Goal: Transaction & Acquisition: Book appointment/travel/reservation

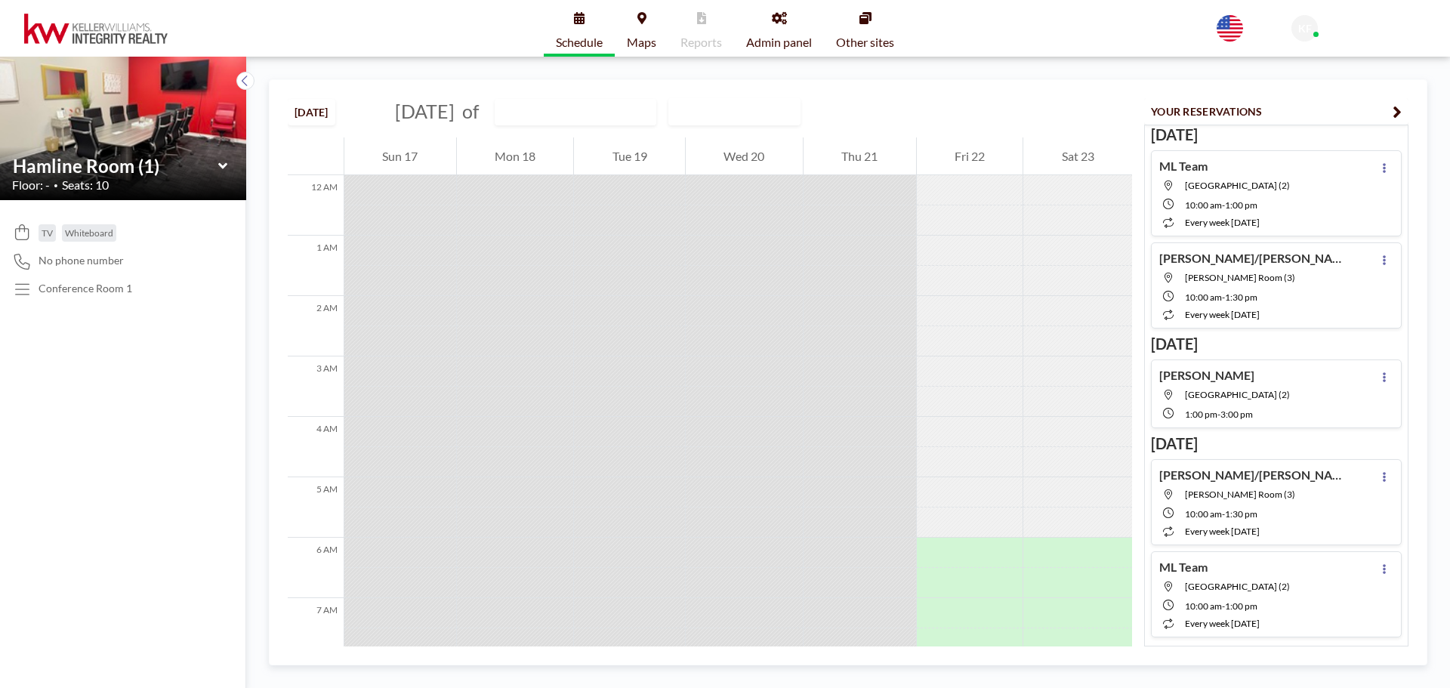
scroll to position [544, 0]
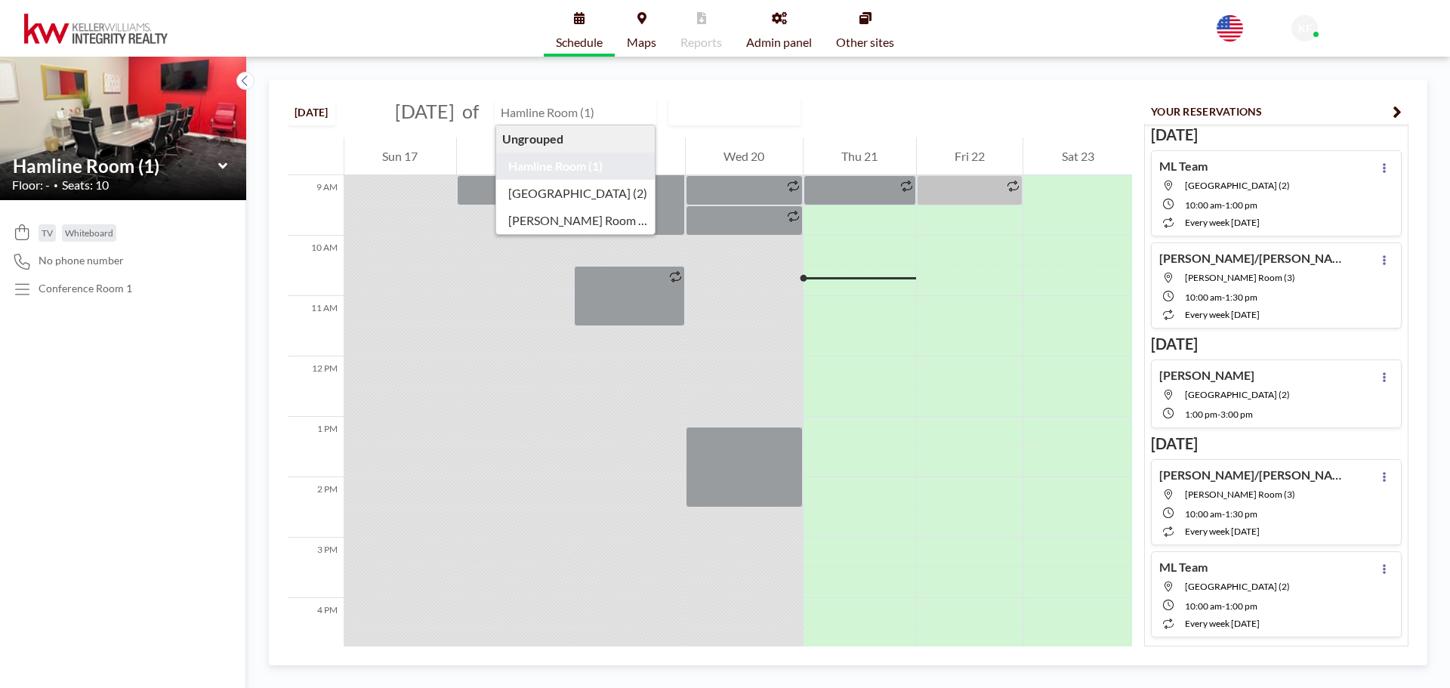
click at [582, 117] on input "text" at bounding box center [568, 112] width 145 height 25
type input "[GEOGRAPHIC_DATA] (2)"
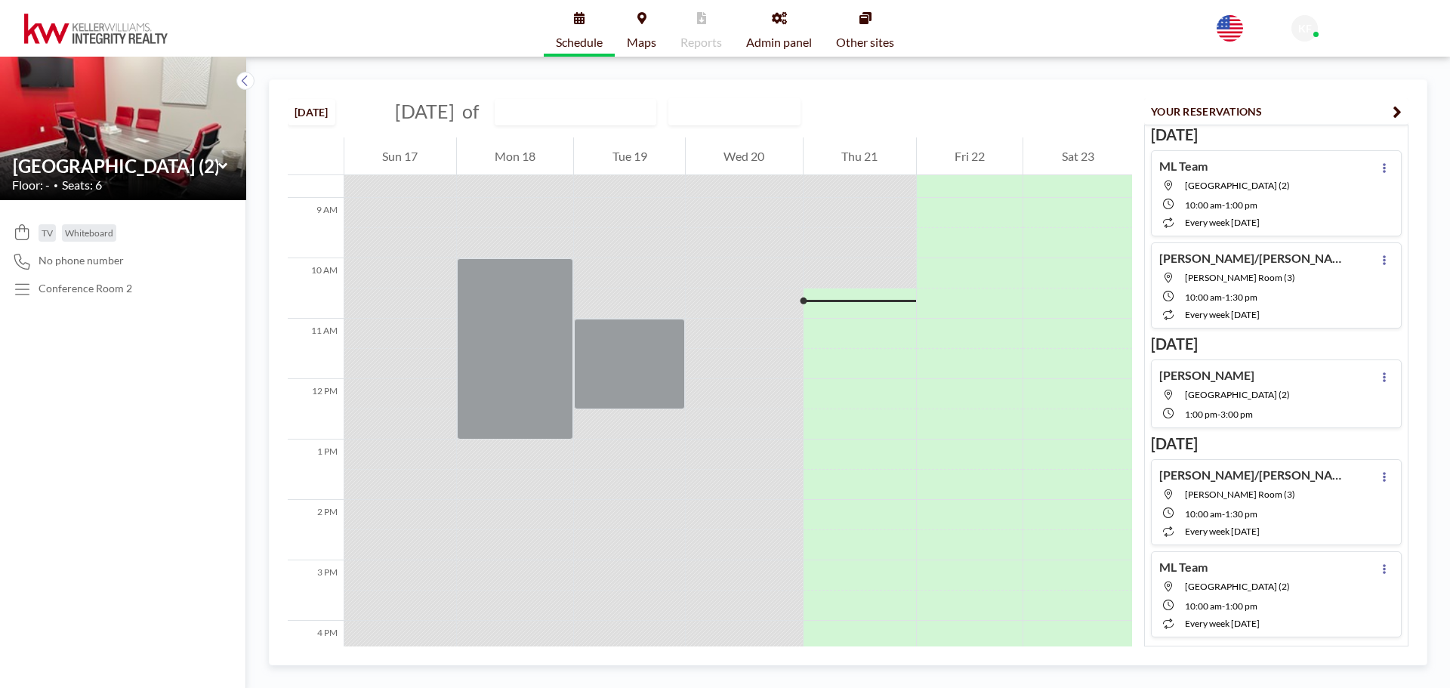
scroll to position [604, 0]
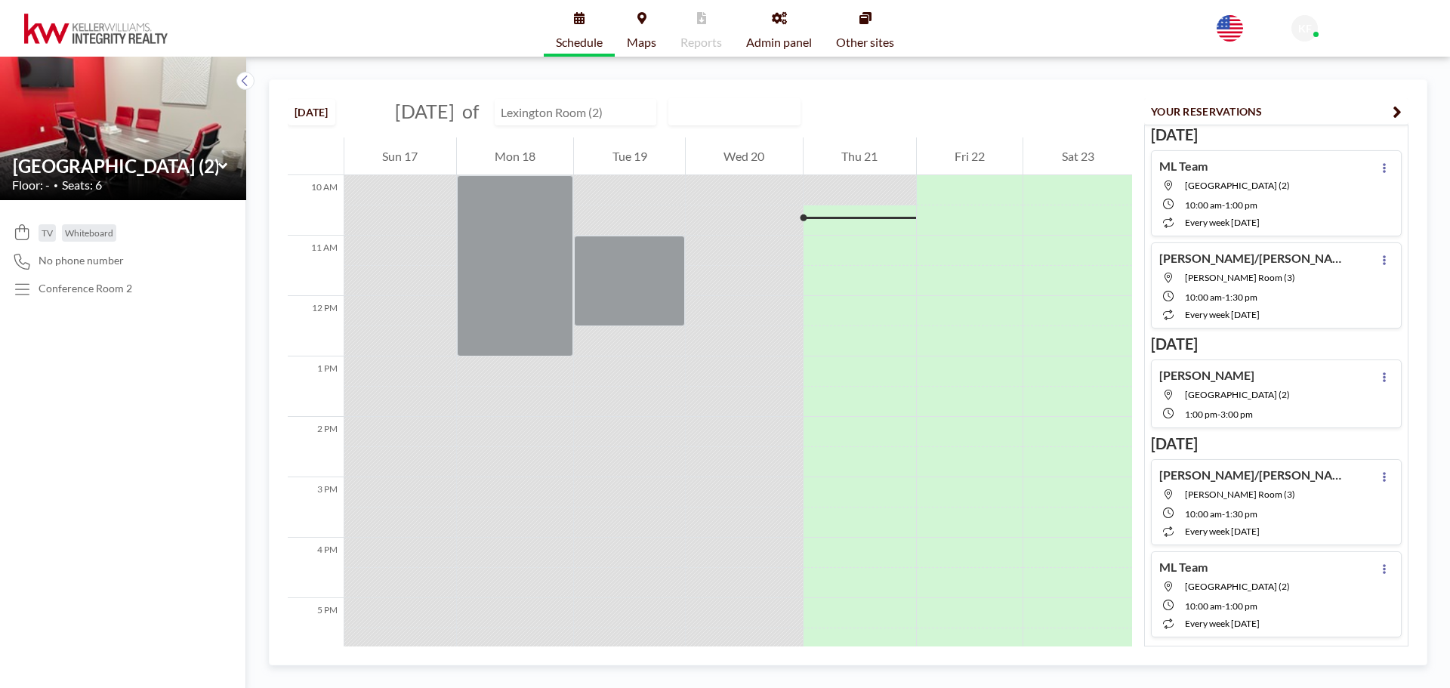
click at [641, 114] on input "text" at bounding box center [568, 112] width 145 height 25
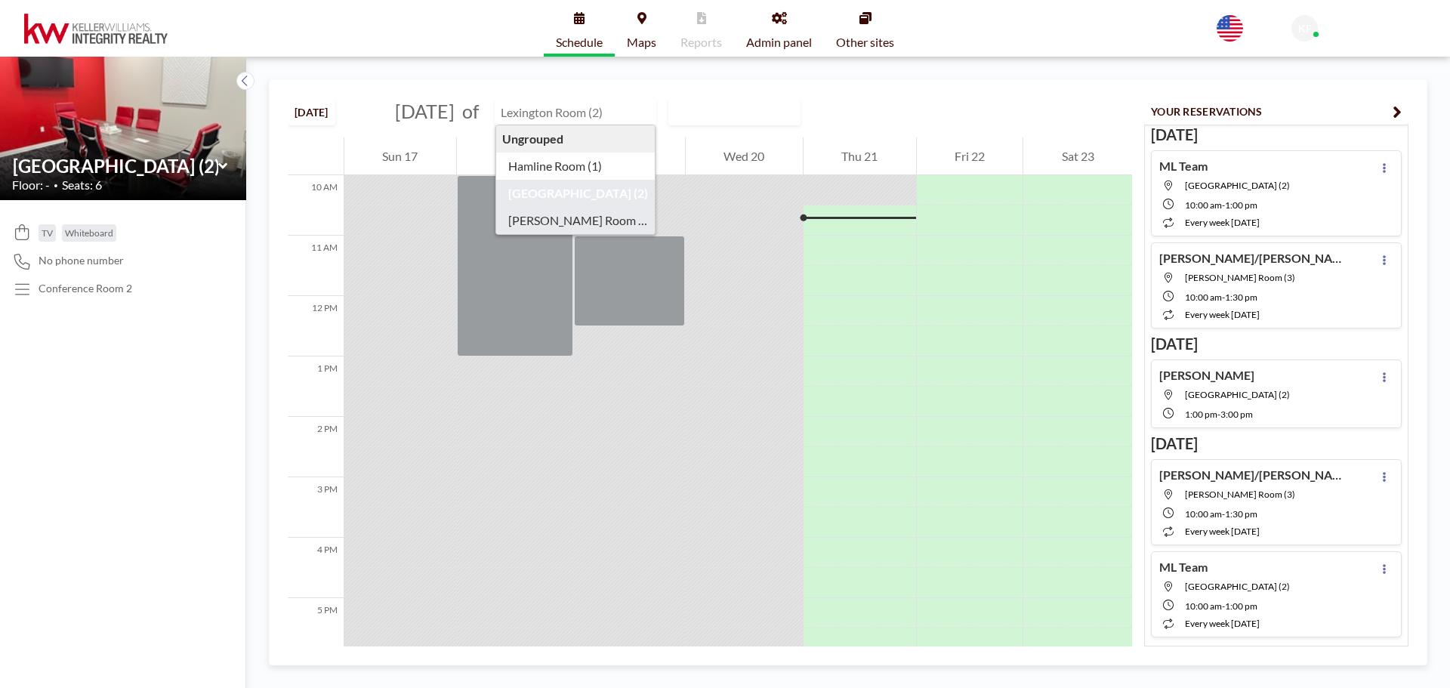
type input "[PERSON_NAME] Room (3)"
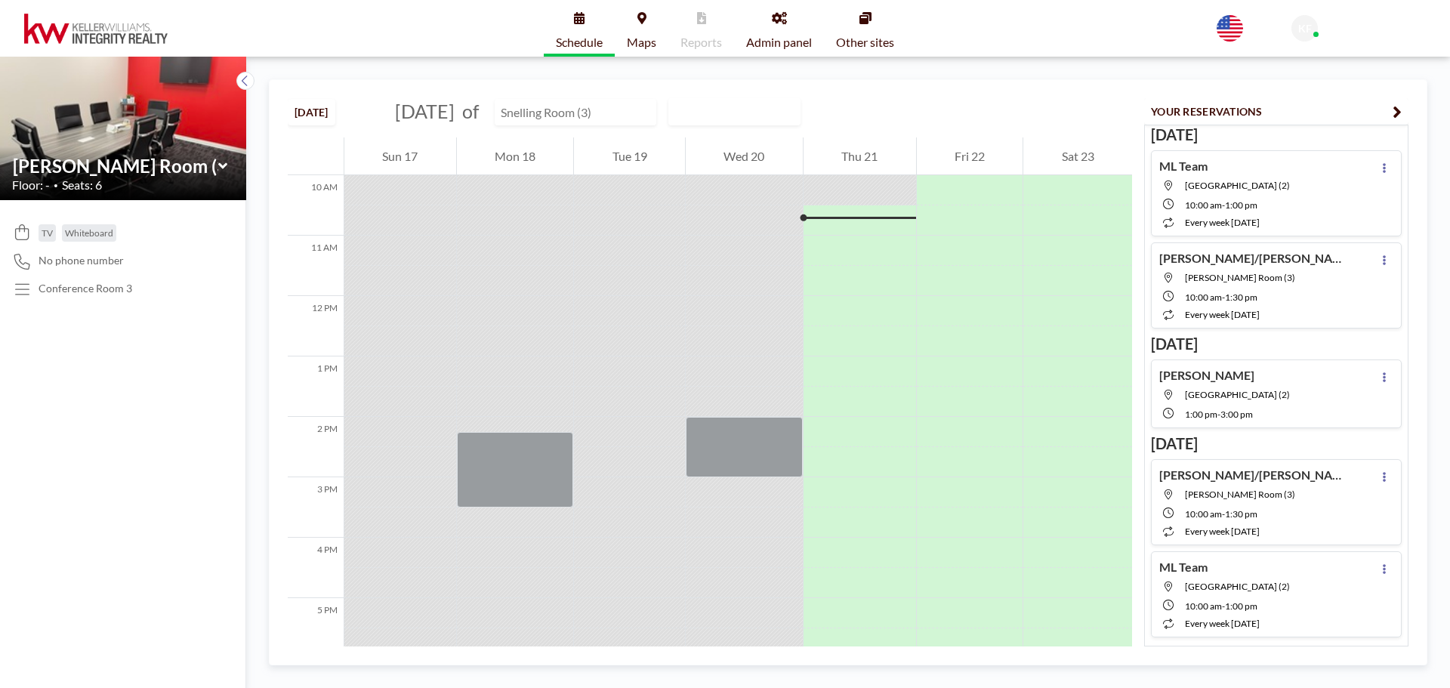
click at [633, 107] on input "text" at bounding box center [568, 112] width 145 height 25
type input "[GEOGRAPHIC_DATA] (2)"
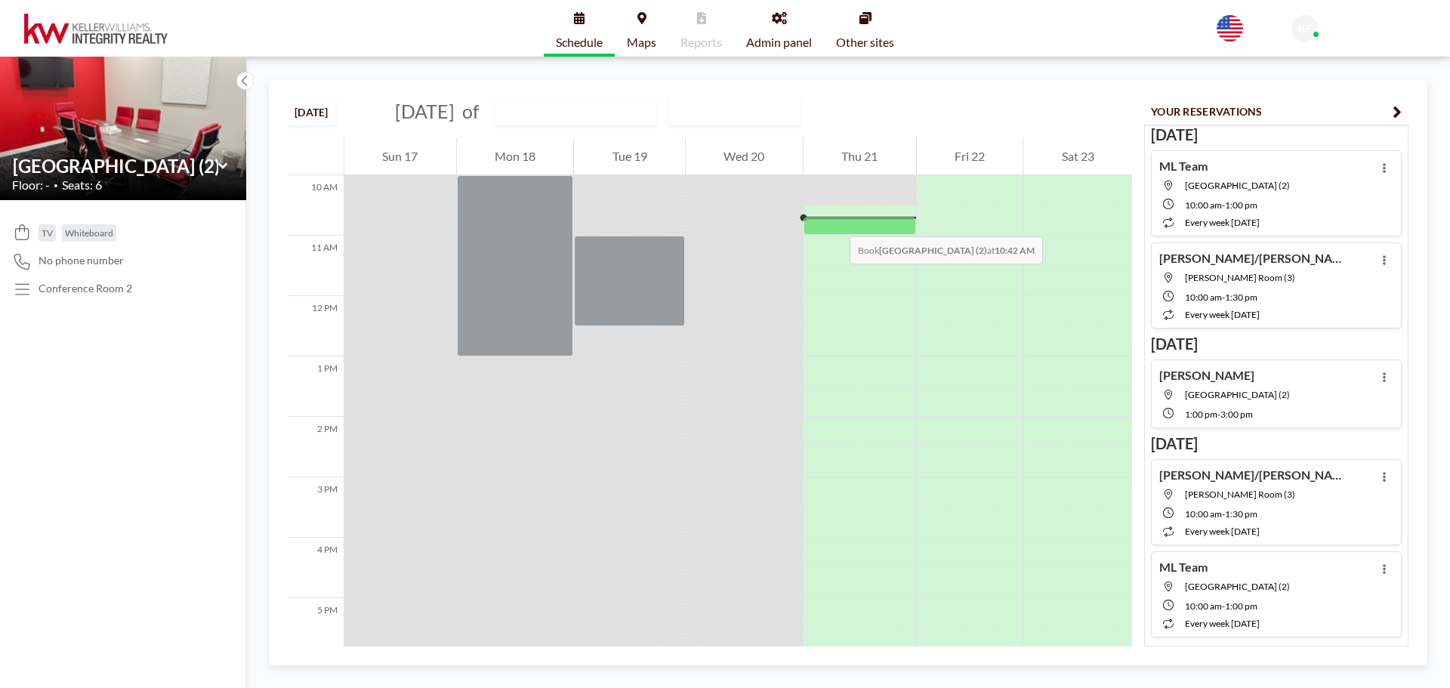
click at [835, 221] on div at bounding box center [860, 226] width 113 height 17
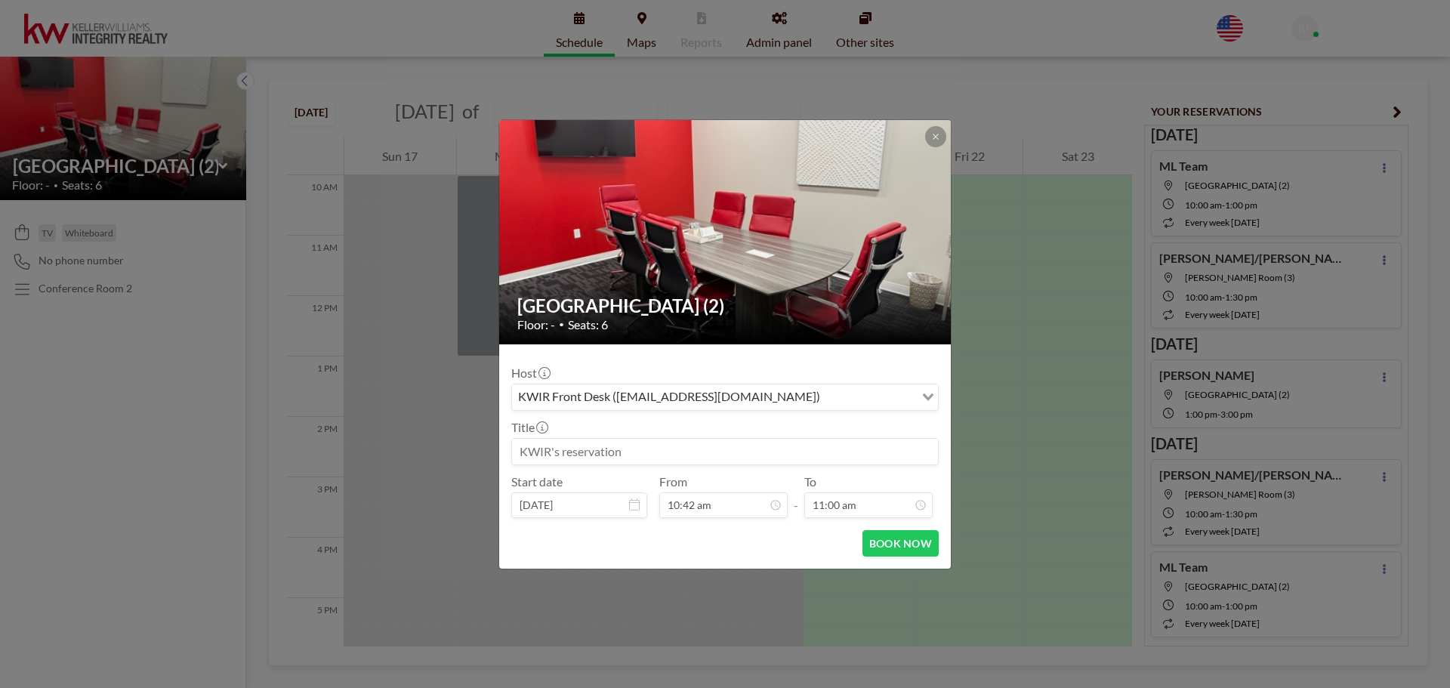
click at [633, 455] on input at bounding box center [725, 452] width 426 height 26
type input "[PERSON_NAME]"
click at [849, 510] on input "11:00 am" at bounding box center [869, 506] width 128 height 26
click at [931, 129] on button at bounding box center [935, 136] width 21 height 21
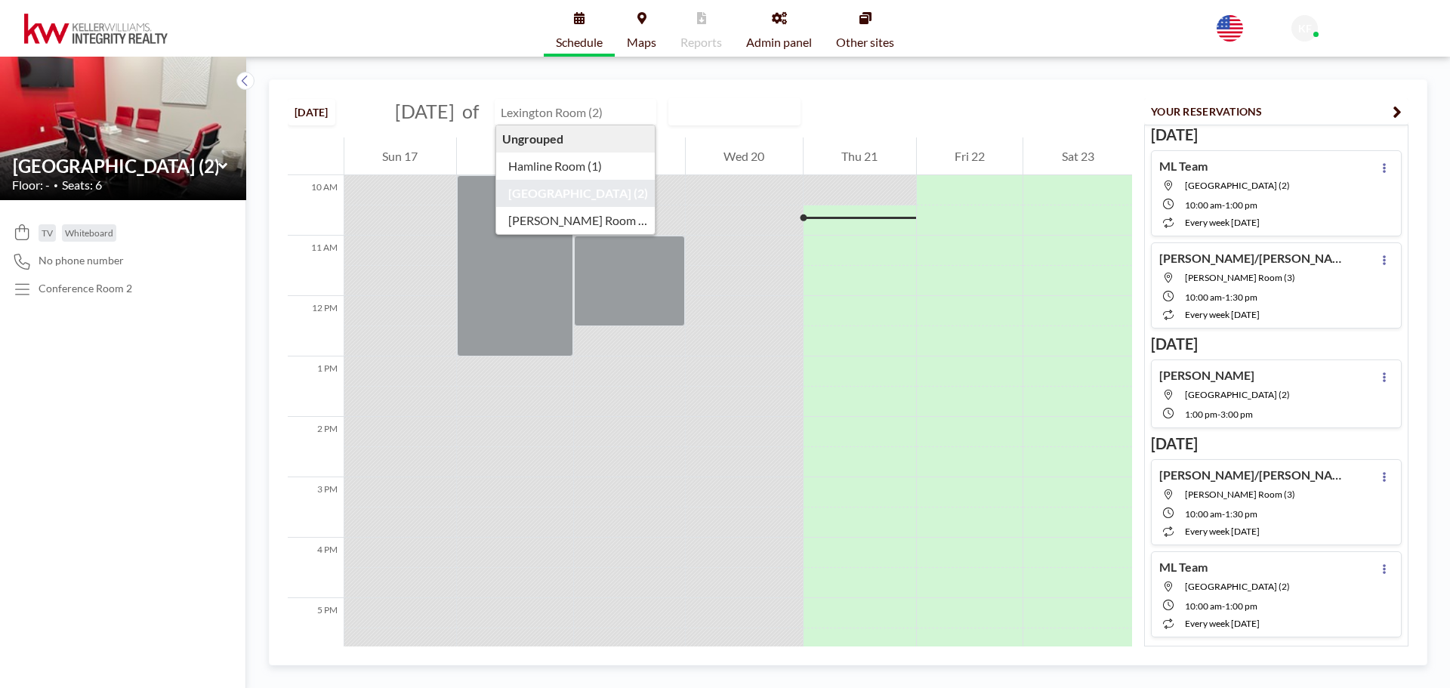
click at [613, 116] on input "text" at bounding box center [568, 112] width 145 height 25
type input "[PERSON_NAME] Room (3)"
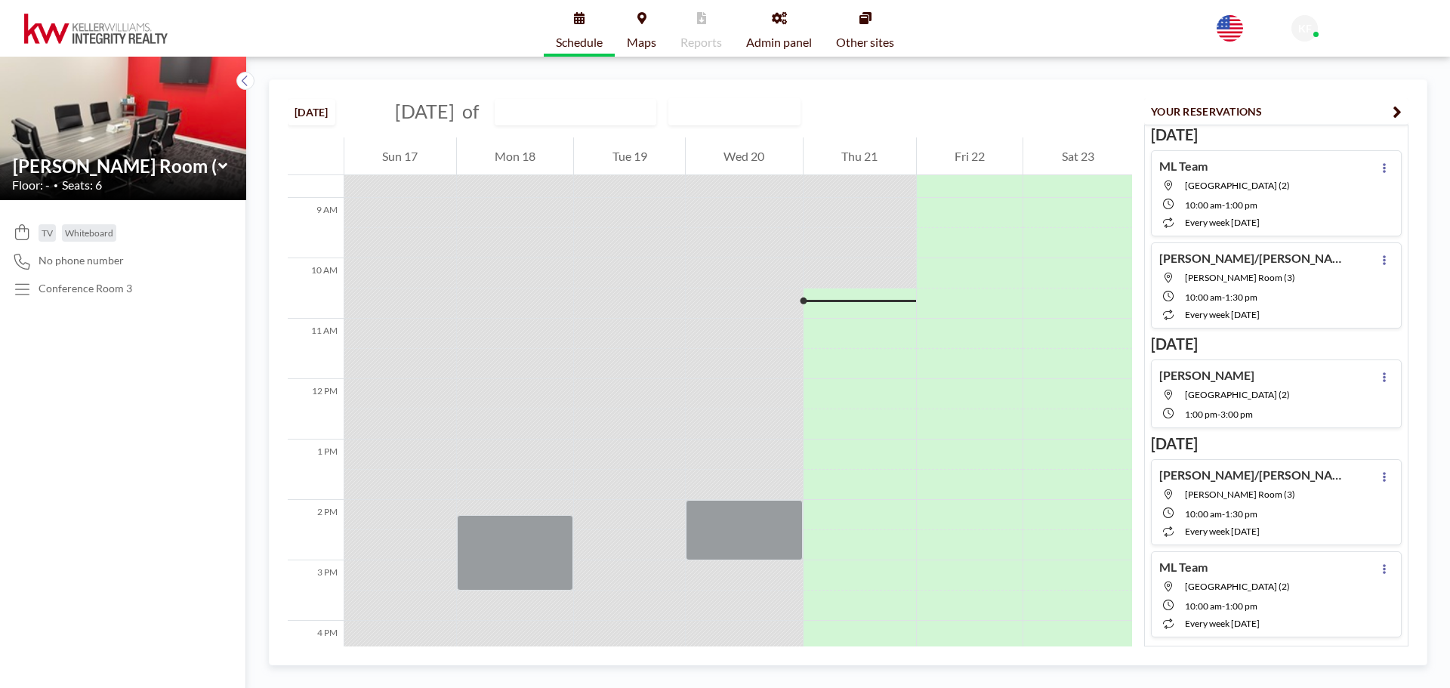
scroll to position [604, 0]
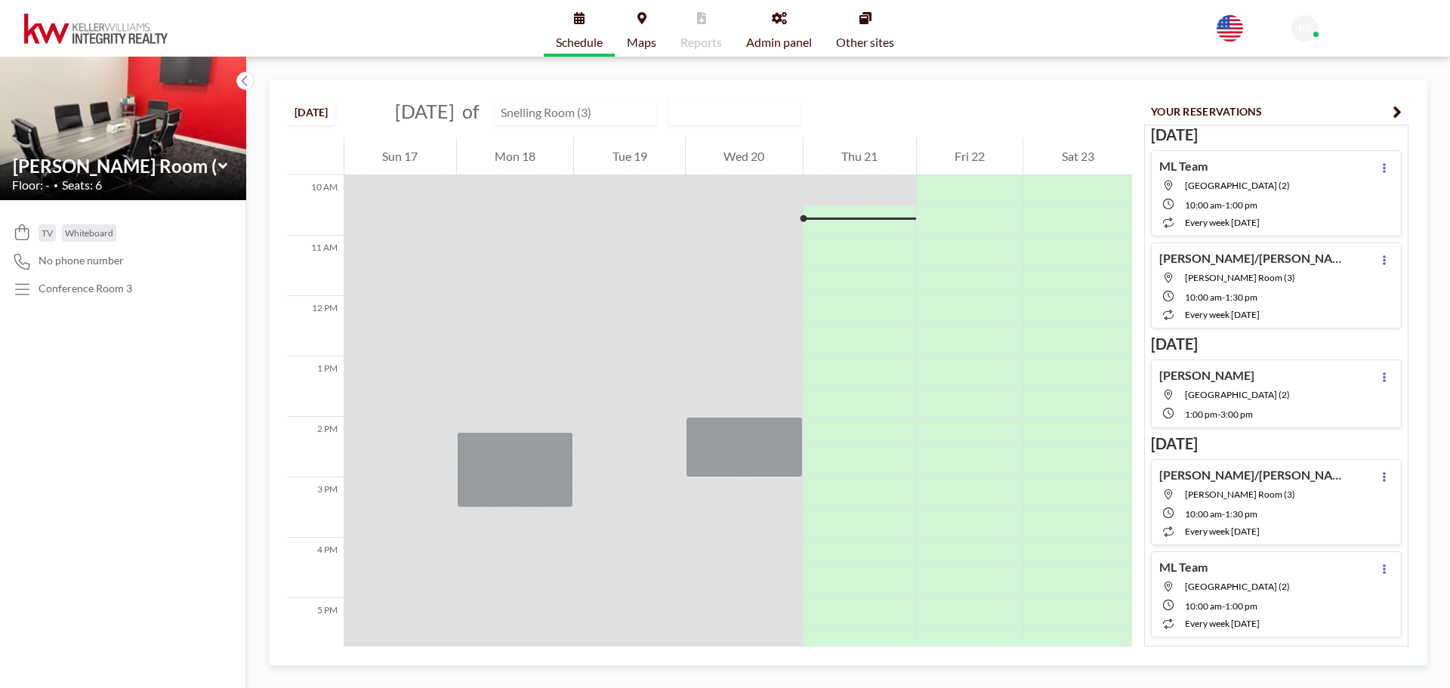
click at [633, 115] on input "text" at bounding box center [568, 112] width 145 height 25
type input "[GEOGRAPHIC_DATA] (2)"
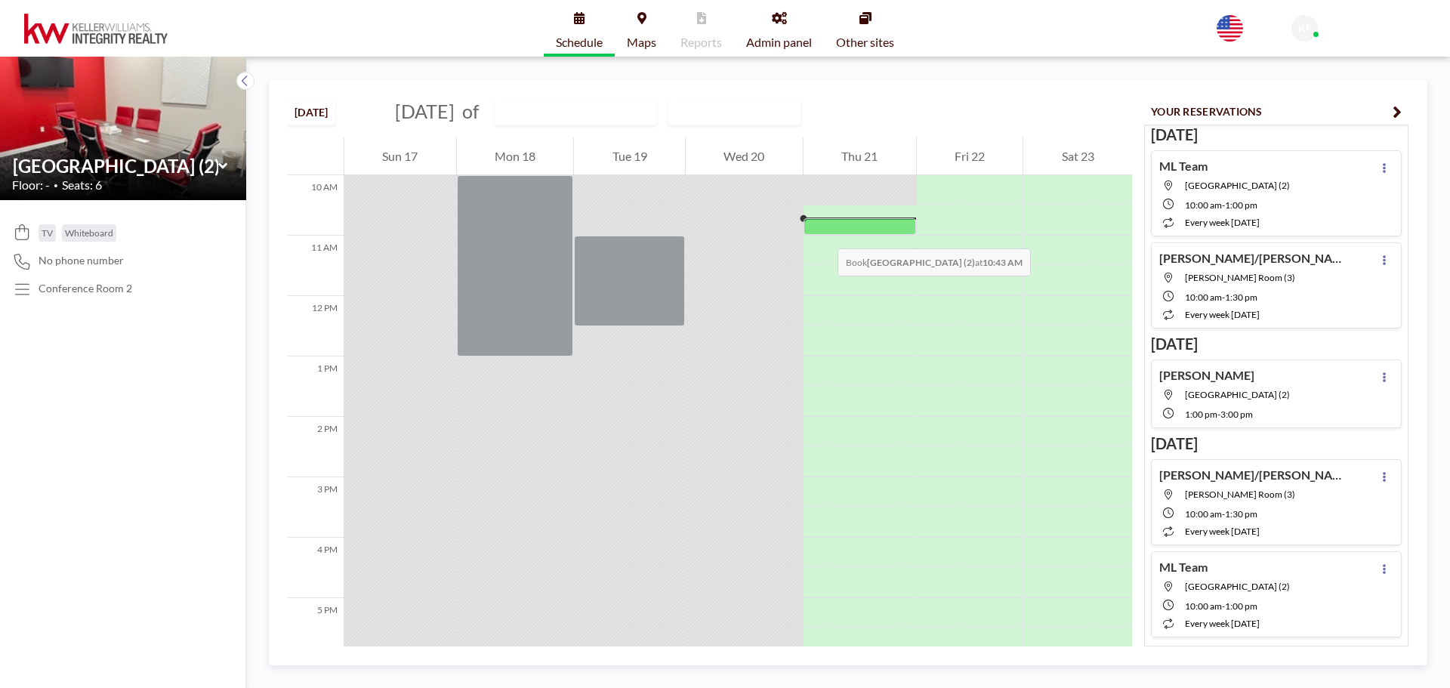
click at [823, 233] on div at bounding box center [860, 226] width 113 height 16
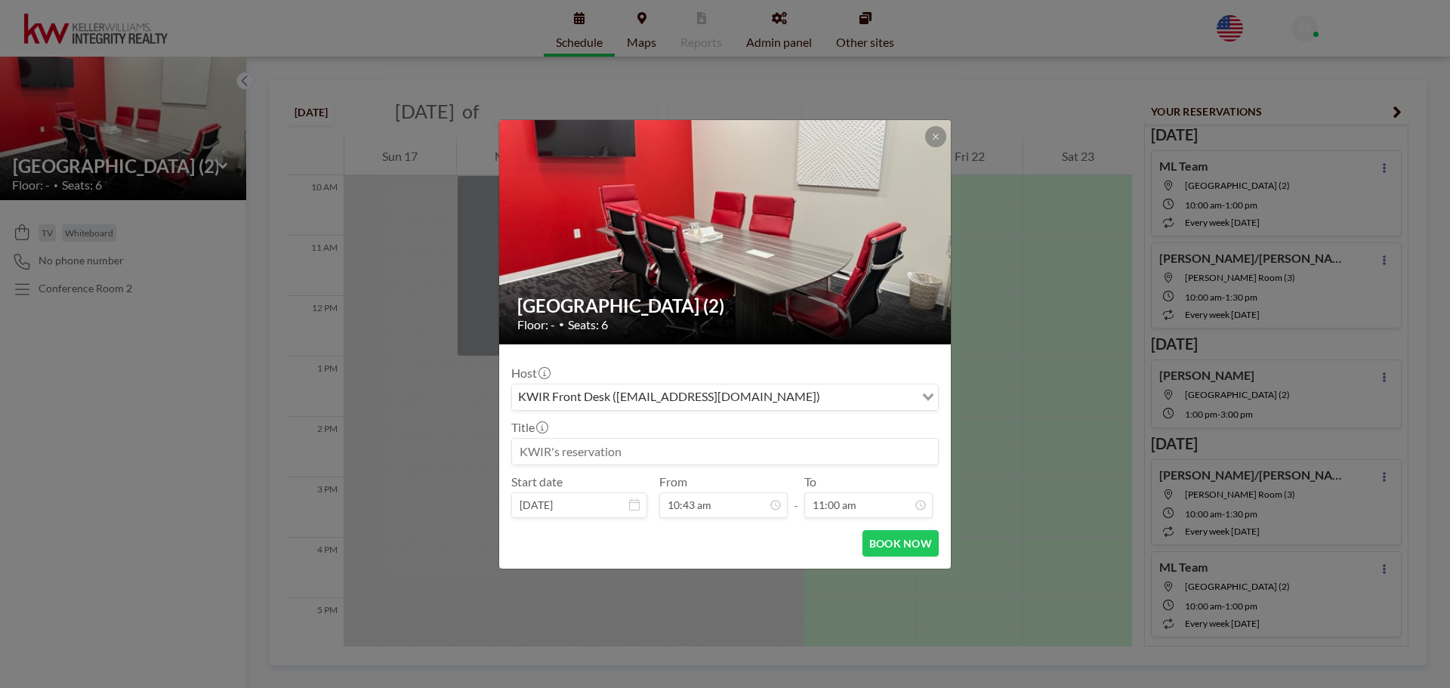
click at [645, 456] on input at bounding box center [725, 452] width 426 height 26
type input "[PERSON_NAME]"
click at [844, 512] on input "11:00 am" at bounding box center [869, 506] width 128 height 26
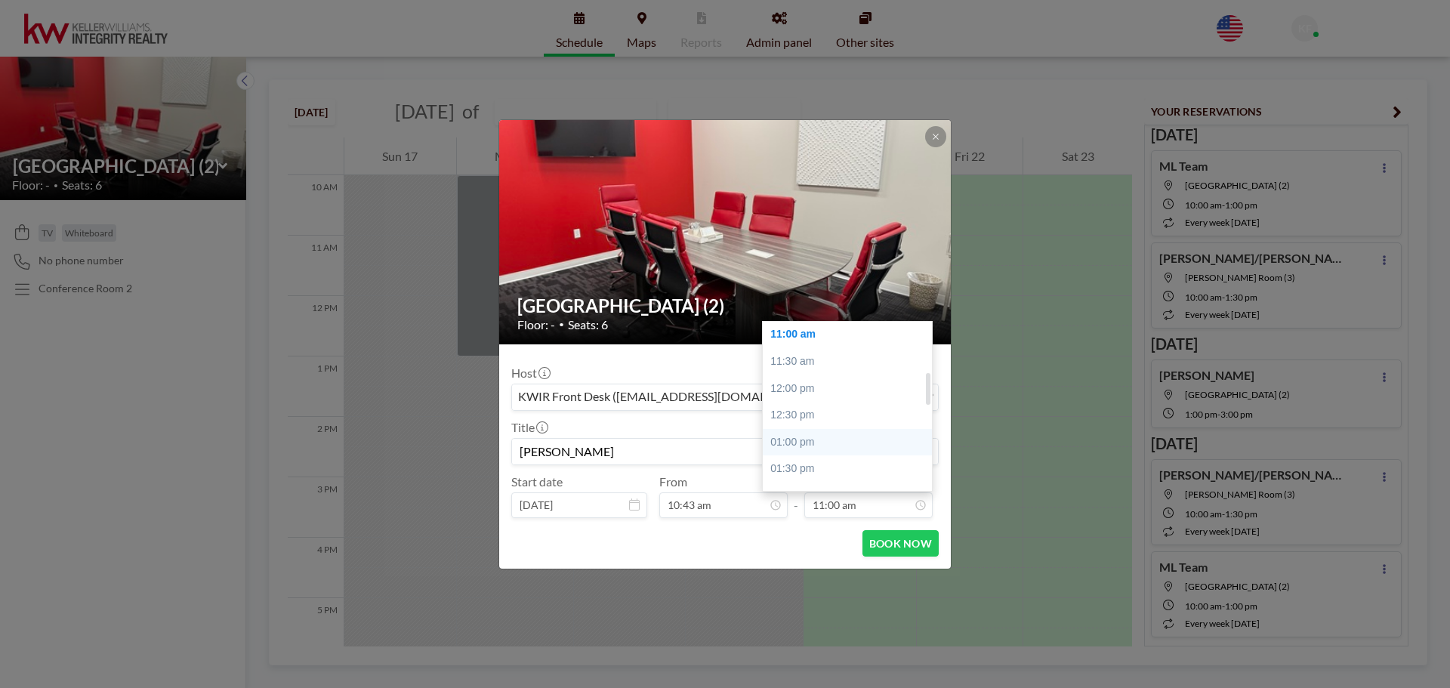
click at [803, 449] on div "01:00 pm" at bounding box center [851, 442] width 177 height 27
type input "01:00 pm"
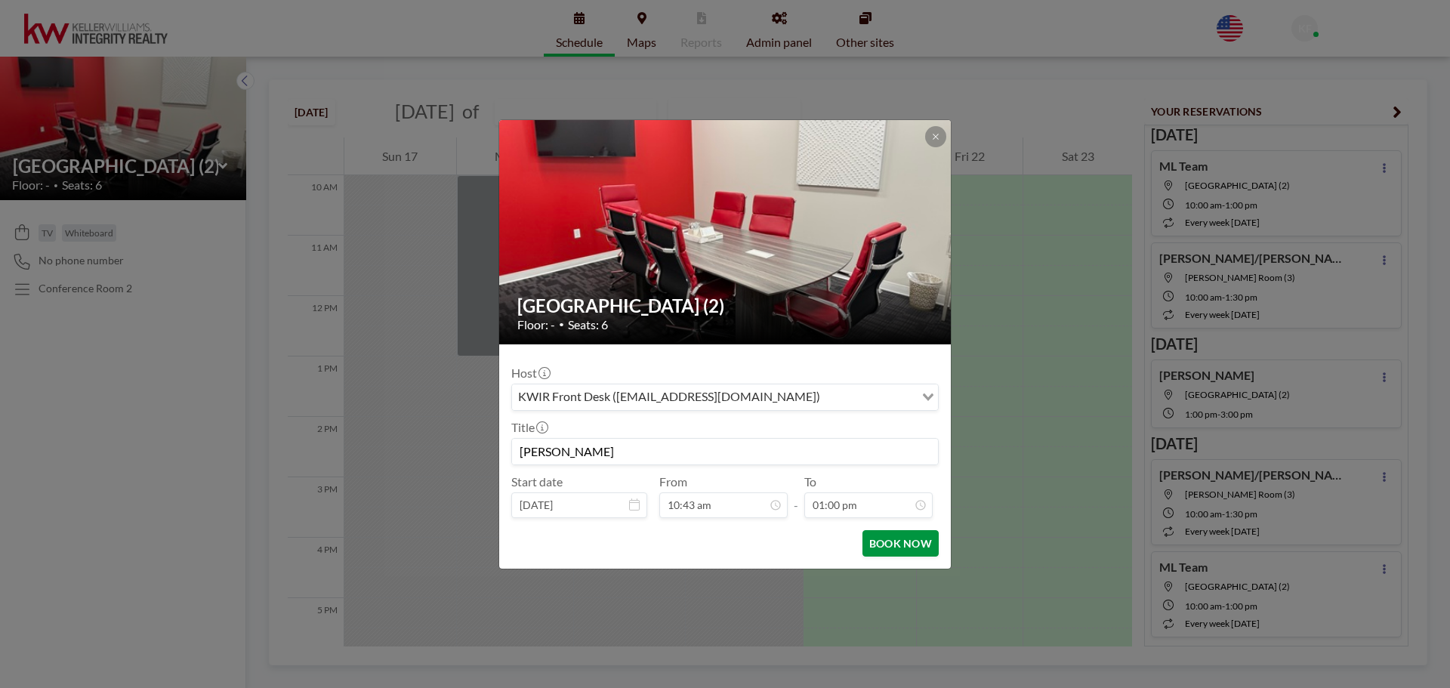
scroll to position [376, 0]
click at [906, 543] on button "BOOK NOW" at bounding box center [901, 543] width 76 height 26
